Goal: Task Accomplishment & Management: Manage account settings

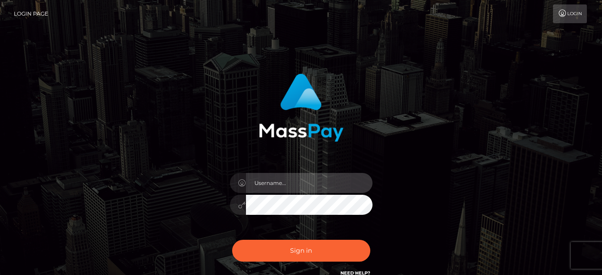
click at [272, 178] on input "text" at bounding box center [309, 183] width 127 height 20
type input "[EMAIL_ADDRESS][DOMAIN_NAME]"
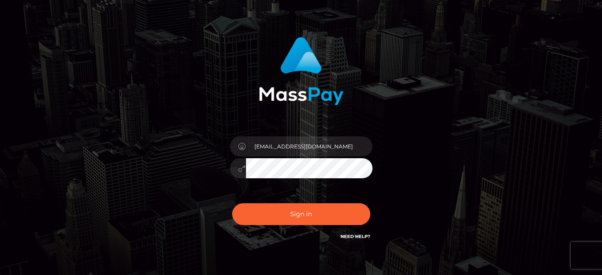
scroll to position [86, 0]
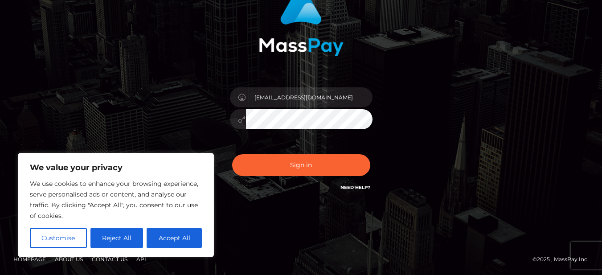
click at [353, 184] on link "Need Help?" at bounding box center [355, 187] width 30 height 6
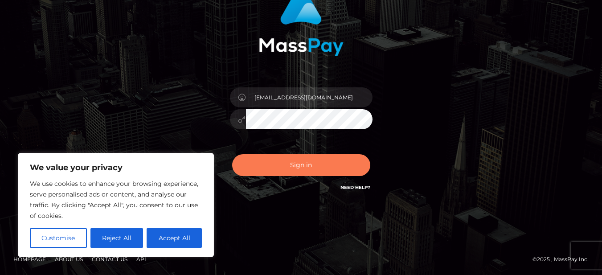
click at [291, 171] on button "Sign in" at bounding box center [301, 165] width 138 height 22
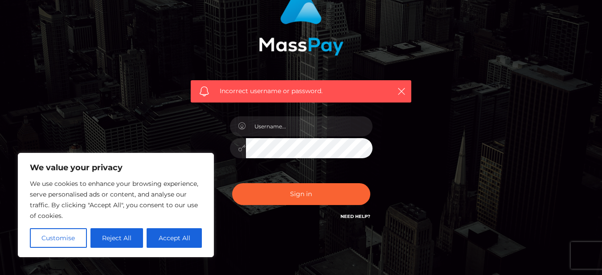
scroll to position [89, 0]
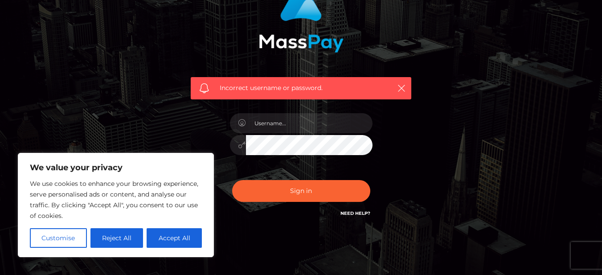
click at [357, 213] on link "Need Help?" at bounding box center [355, 213] width 30 height 6
click at [400, 86] on icon "button" at bounding box center [401, 88] width 9 height 9
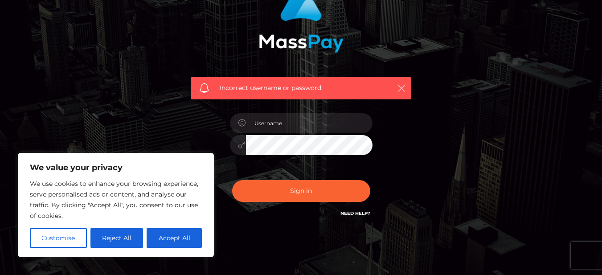
click at [397, 87] on icon "button" at bounding box center [401, 88] width 9 height 9
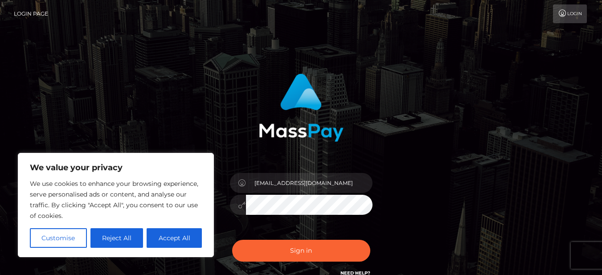
scroll to position [86, 0]
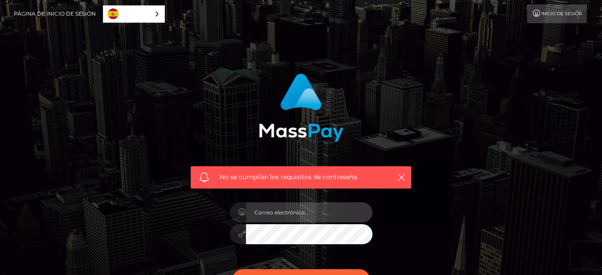
click at [292, 210] on input "email" at bounding box center [309, 212] width 127 height 20
type input "[EMAIL_ADDRESS][DOMAIN_NAME]"
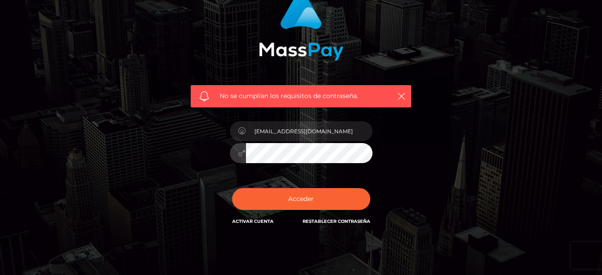
scroll to position [89, 0]
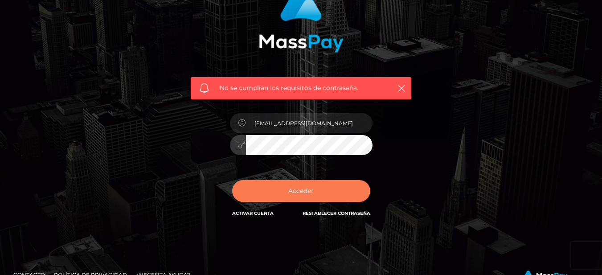
click at [303, 200] on button "Acceder" at bounding box center [301, 191] width 138 height 22
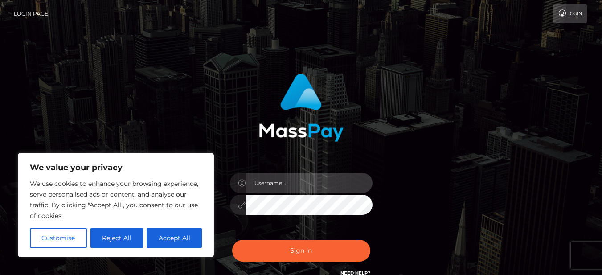
click at [271, 187] on input "text" at bounding box center [309, 183] width 127 height 20
type input "vmallende20@gmail.com"
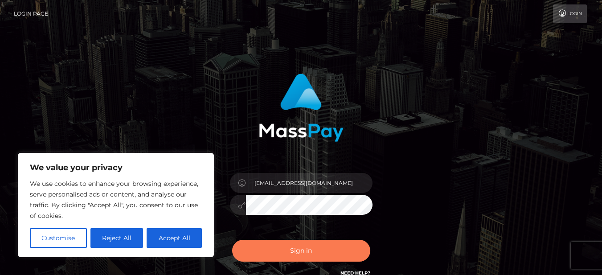
click at [276, 251] on button "Sign in" at bounding box center [301, 251] width 138 height 22
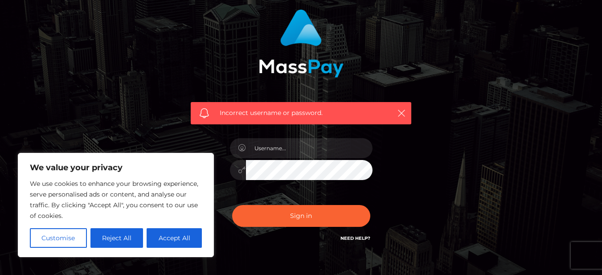
scroll to position [115, 0]
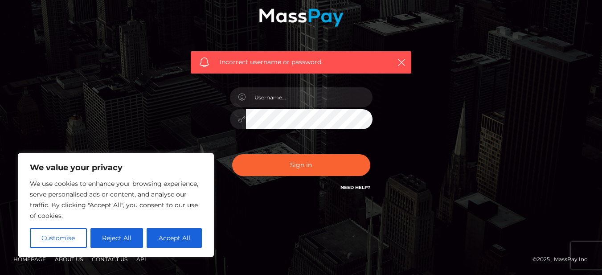
click at [345, 185] on link "Need Help?" at bounding box center [355, 187] width 30 height 6
click at [118, 245] on button "Reject All" at bounding box center [116, 238] width 53 height 20
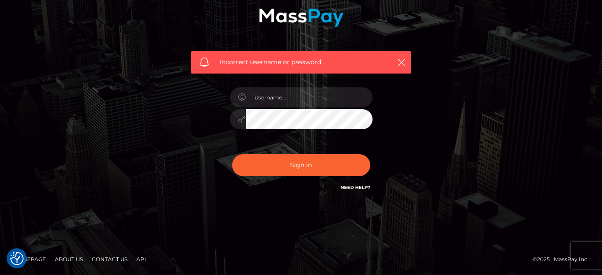
click at [354, 187] on link "Need Help?" at bounding box center [355, 187] width 30 height 6
click at [357, 187] on link "Need Help?" at bounding box center [355, 187] width 30 height 6
click at [359, 187] on link "Need Help?" at bounding box center [355, 187] width 30 height 6
click at [360, 187] on link "Need Help?" at bounding box center [355, 187] width 30 height 6
click at [361, 187] on link "Need Help?" at bounding box center [355, 187] width 30 height 6
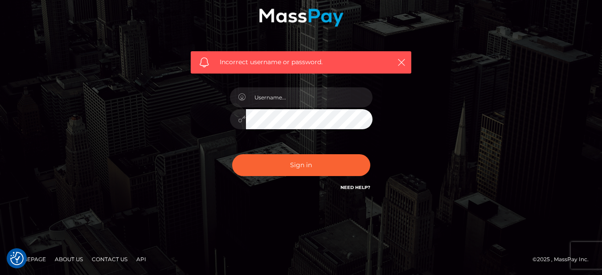
click at [361, 187] on link "Need Help?" at bounding box center [355, 187] width 30 height 6
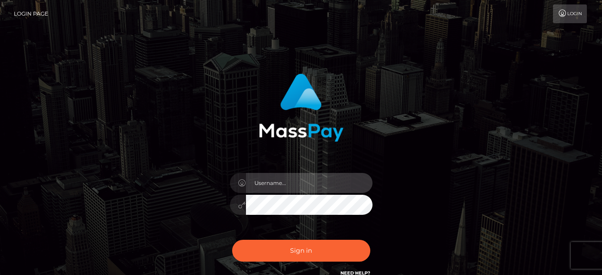
click at [259, 179] on input "text" at bounding box center [309, 183] width 127 height 20
type input "babyaledoll"
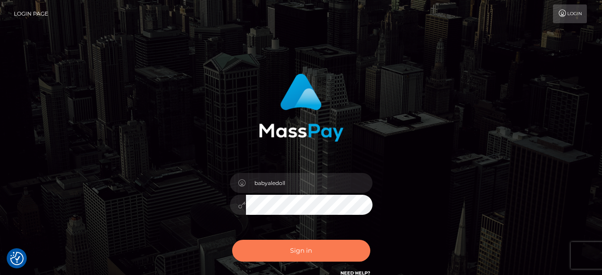
click at [276, 248] on button "Sign in" at bounding box center [301, 251] width 138 height 22
